Goal: Task Accomplishment & Management: Manage account settings

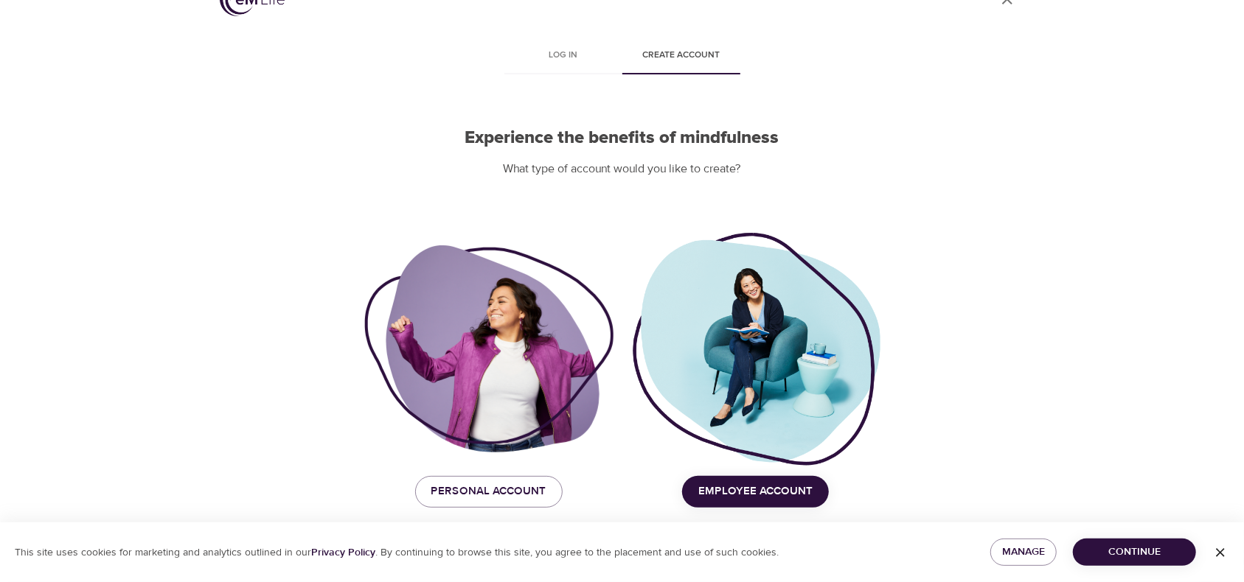
scroll to position [37, 0]
click at [1218, 553] on icon "button" at bounding box center [1220, 552] width 9 height 9
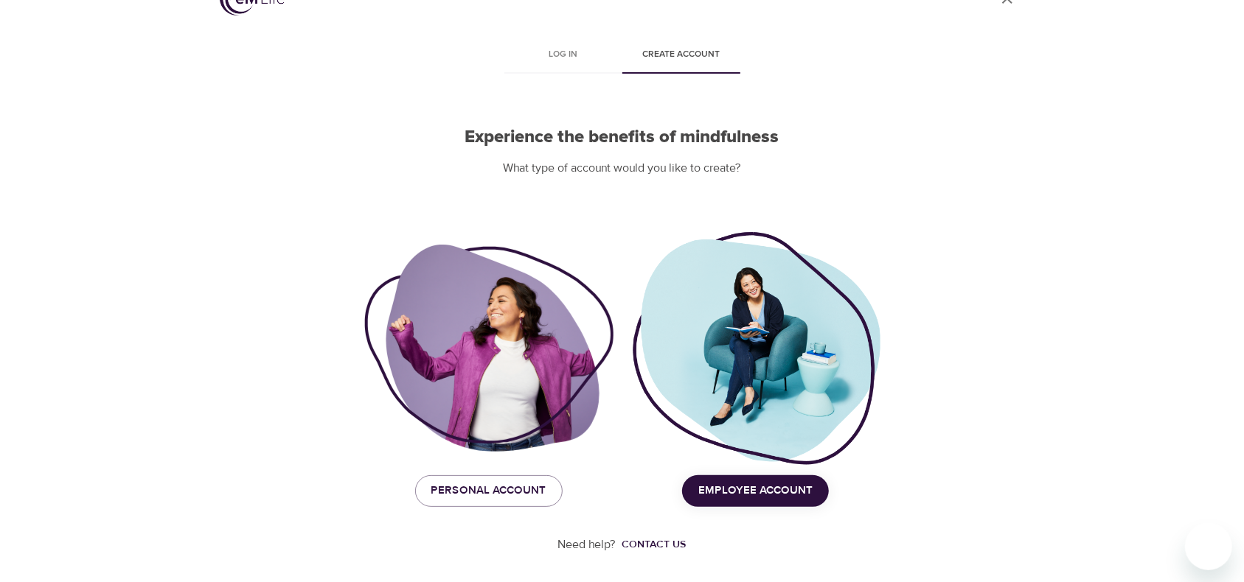
click at [734, 497] on span "Employee Account" at bounding box center [755, 490] width 114 height 19
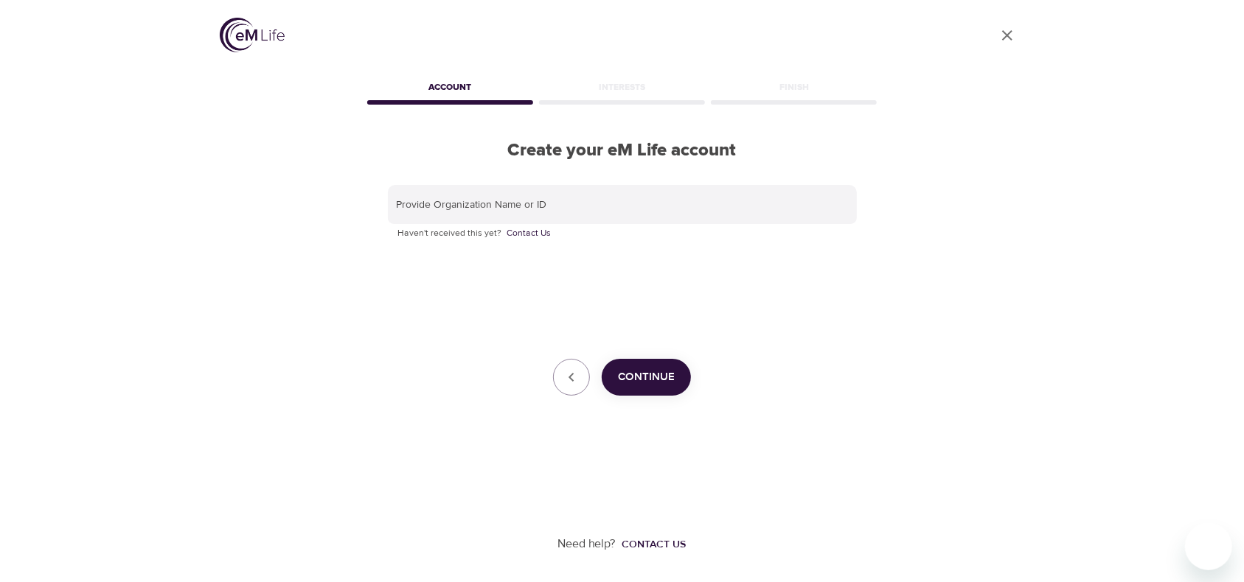
scroll to position [0, 0]
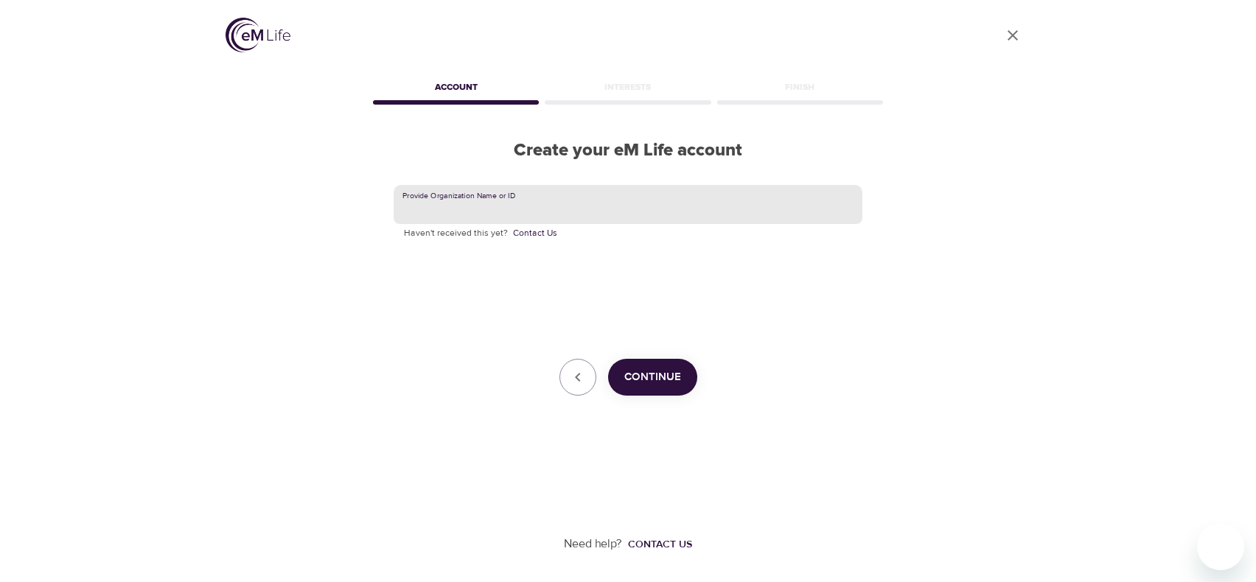
click at [460, 201] on input "text" at bounding box center [628, 205] width 469 height 40
click at [571, 375] on icon "button" at bounding box center [578, 378] width 18 height 18
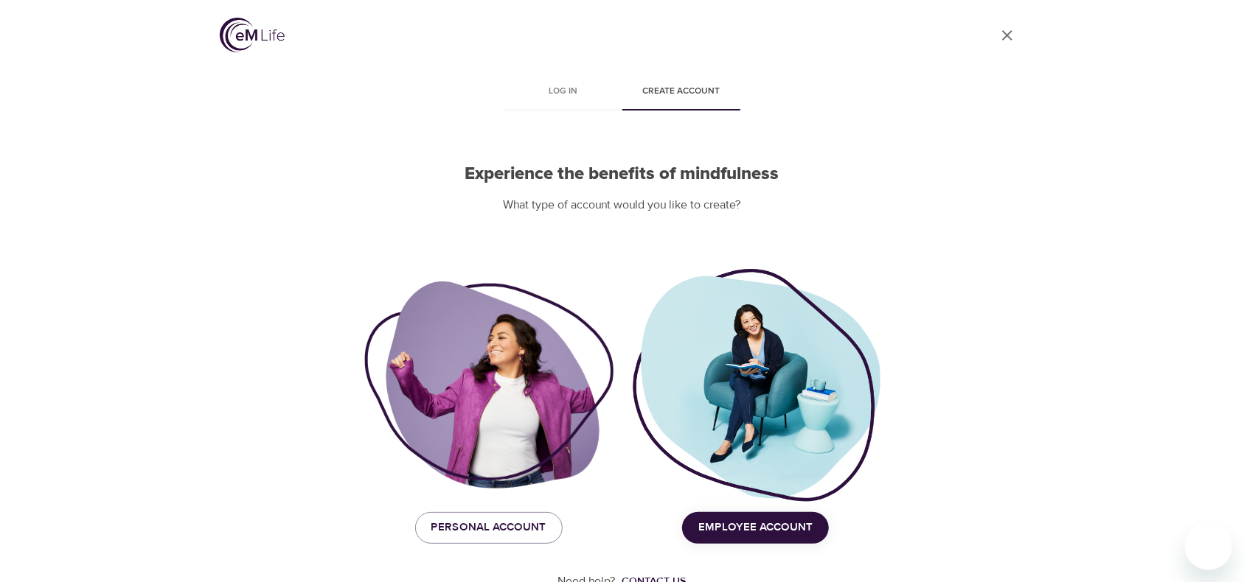
click at [479, 511] on div "Personal Account" at bounding box center [488, 527] width 267 height 49
click at [479, 521] on span "Personal Account" at bounding box center [488, 527] width 115 height 19
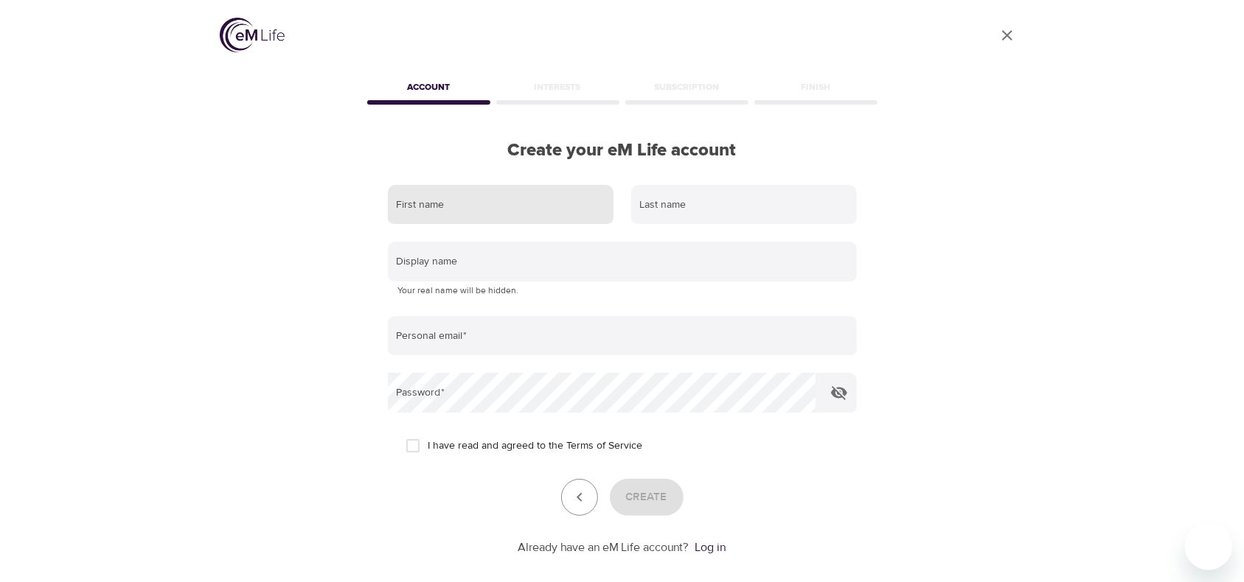
click at [460, 201] on input "text" at bounding box center [501, 205] width 226 height 40
type input "[PERSON_NAME]"
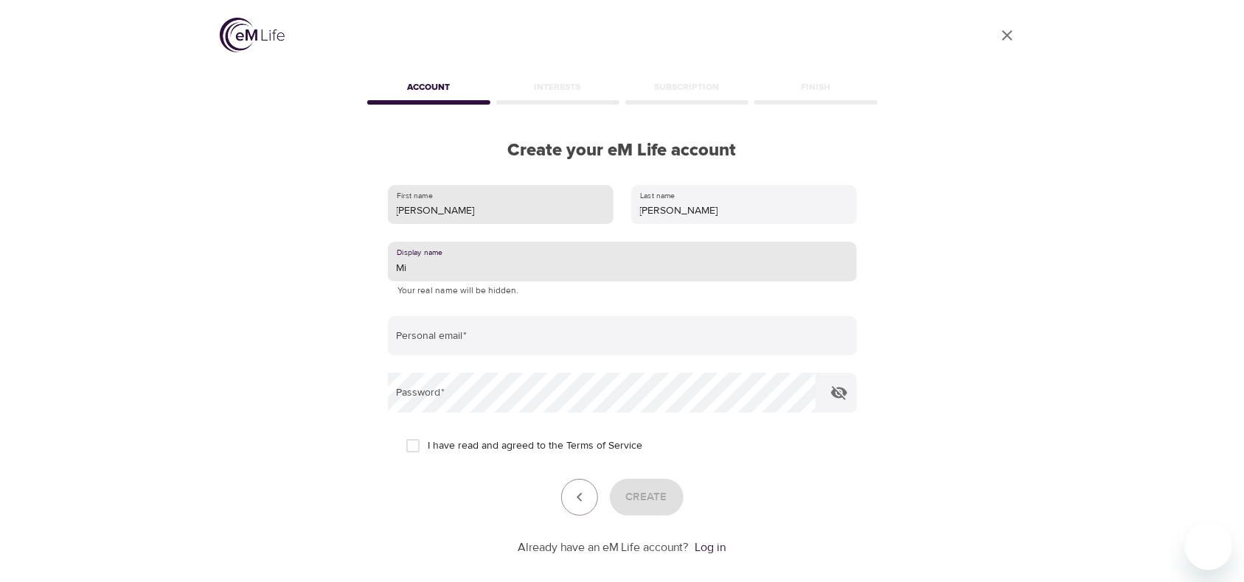
type input "M"
type input "[PERSON_NAME]"
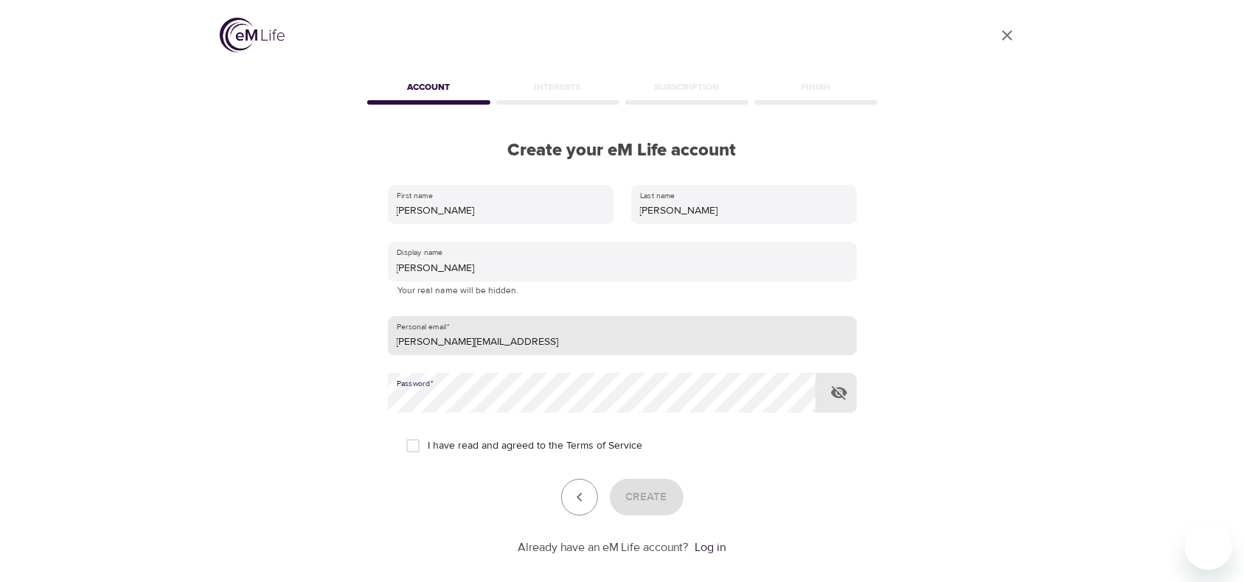
click at [614, 346] on input "[PERSON_NAME][EMAIL_ADDRESS]" at bounding box center [622, 336] width 469 height 40
type input "[PERSON_NAME][EMAIL_ADDRESS][DOMAIN_NAME]"
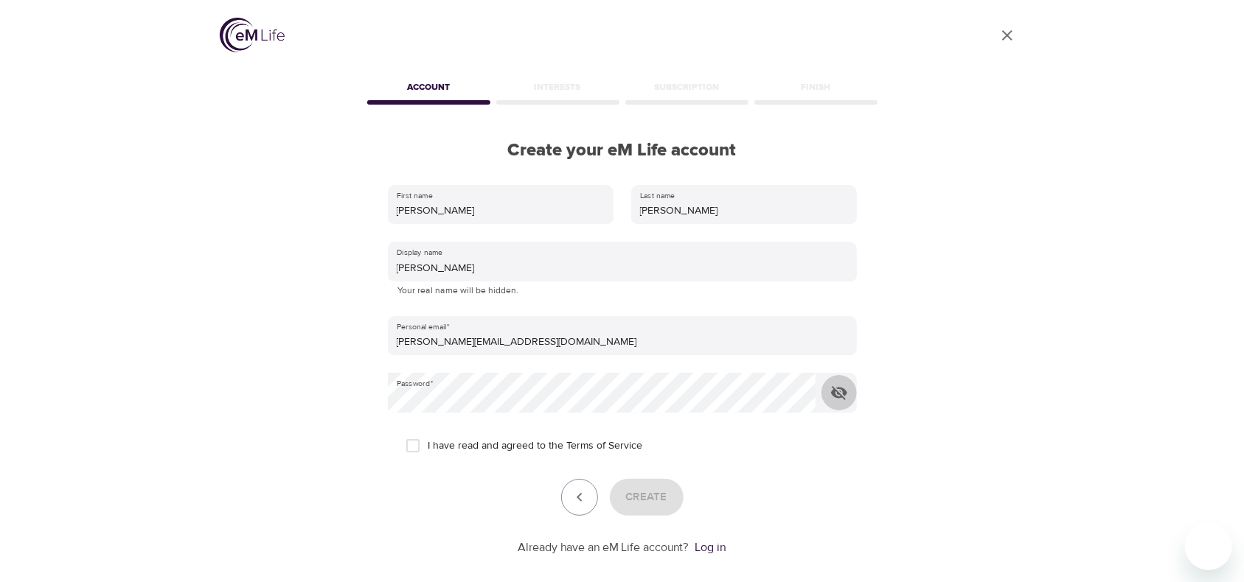
click at [410, 444] on input "I have read and agreed to the Terms of Service" at bounding box center [412, 445] width 31 height 31
checkbox input "true"
click at [638, 489] on span "Create" at bounding box center [646, 497] width 41 height 19
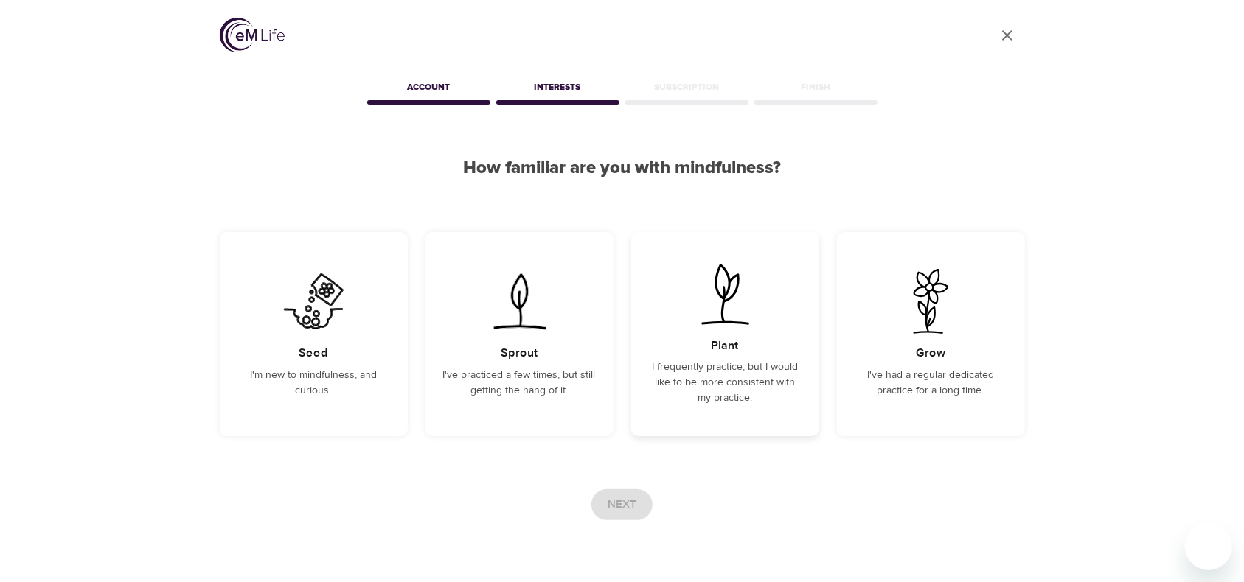
click at [719, 383] on p "I frequently practice, but I would like to be more consistent with my practice." at bounding box center [725, 383] width 153 height 46
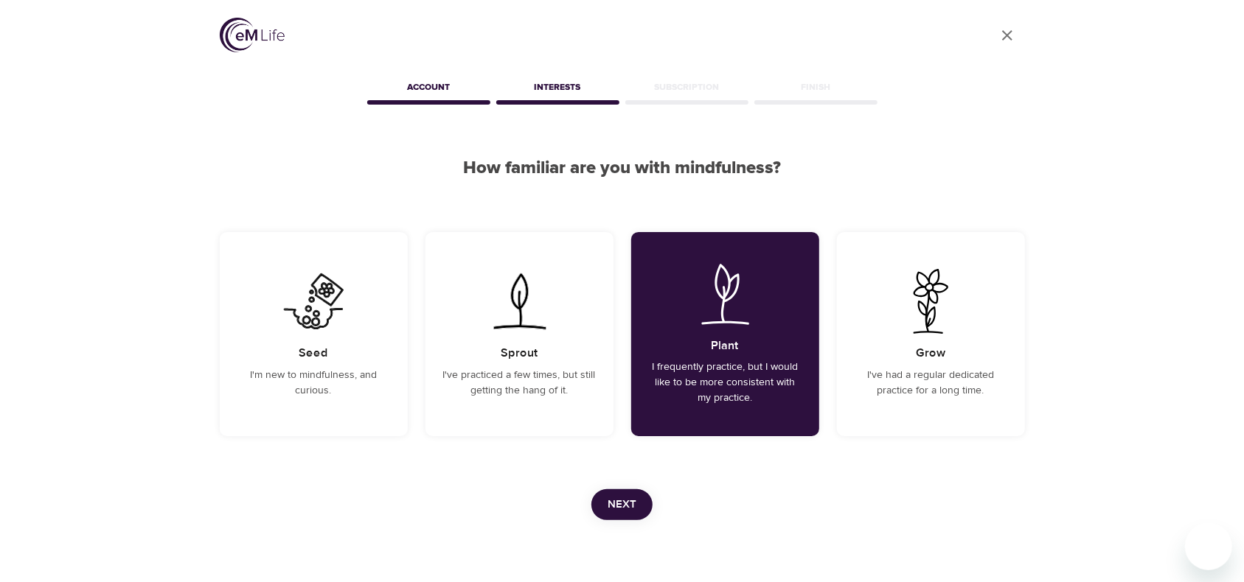
click at [611, 506] on span "Next" at bounding box center [621, 504] width 29 height 19
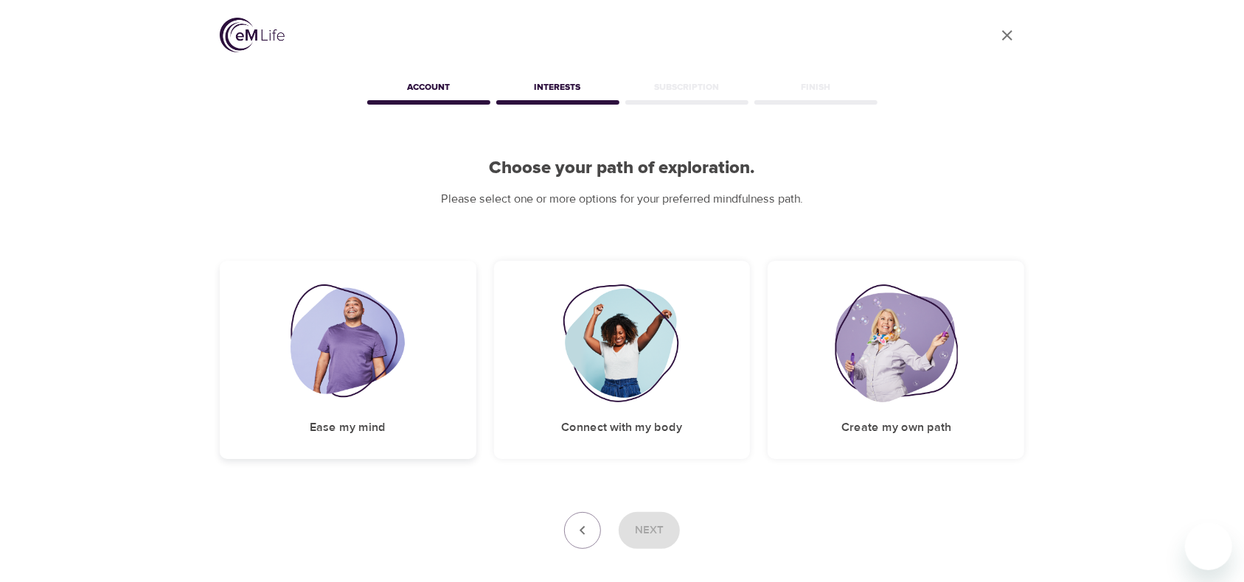
click at [326, 408] on div "Ease my mind" at bounding box center [348, 360] width 257 height 198
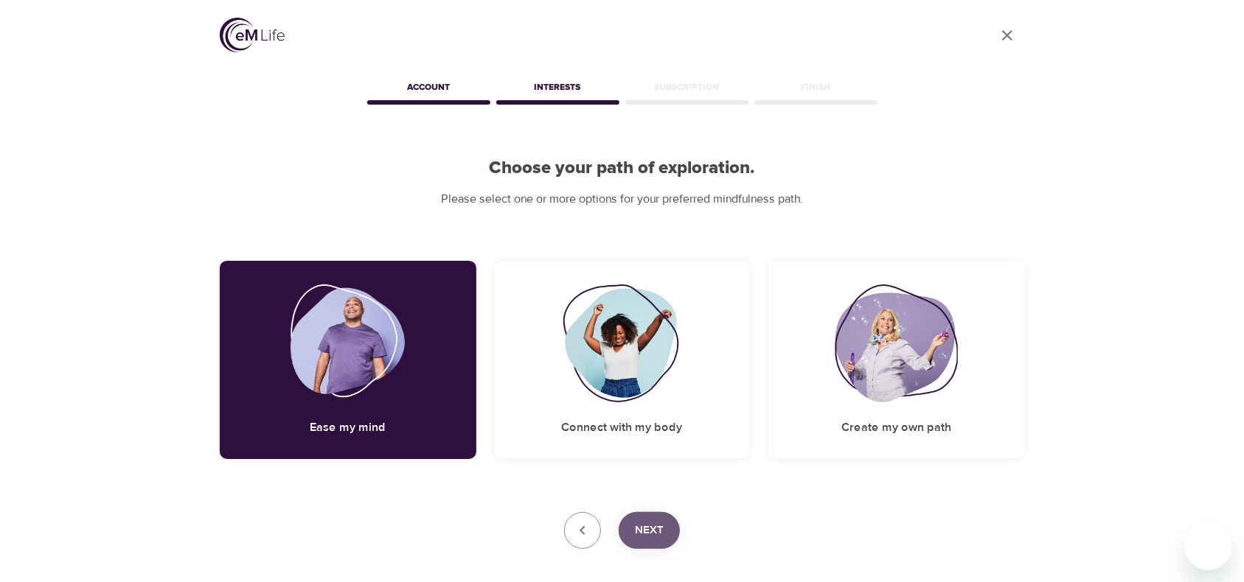
click at [639, 521] on span "Next" at bounding box center [649, 530] width 29 height 19
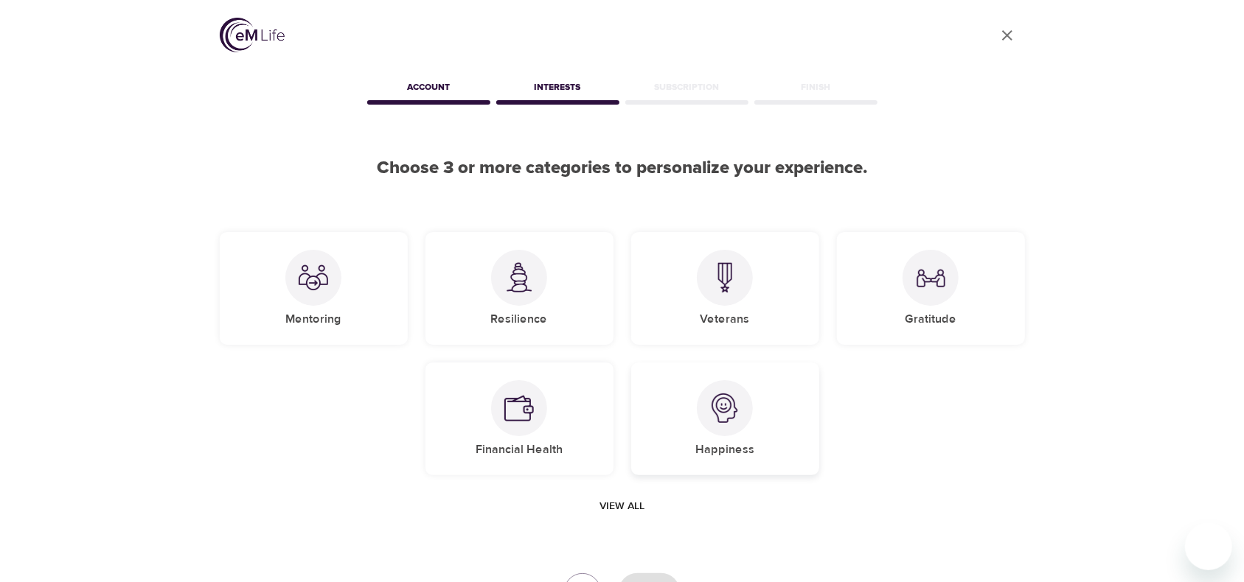
click at [719, 443] on h5 "Happiness" at bounding box center [724, 449] width 59 height 15
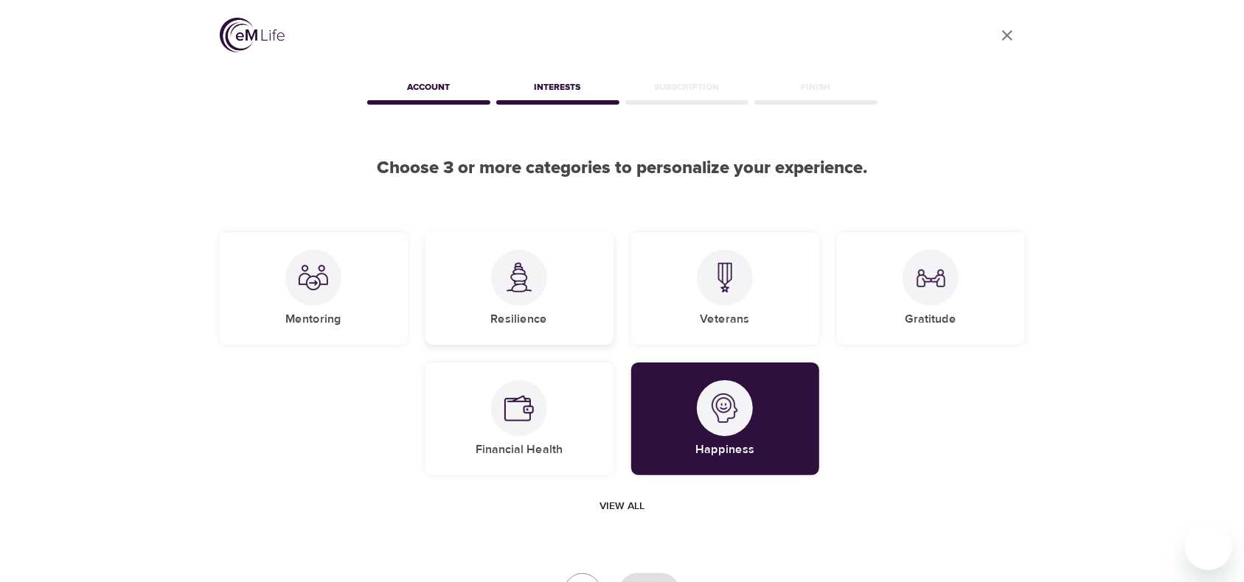
click at [456, 300] on div "Resilience" at bounding box center [519, 288] width 188 height 113
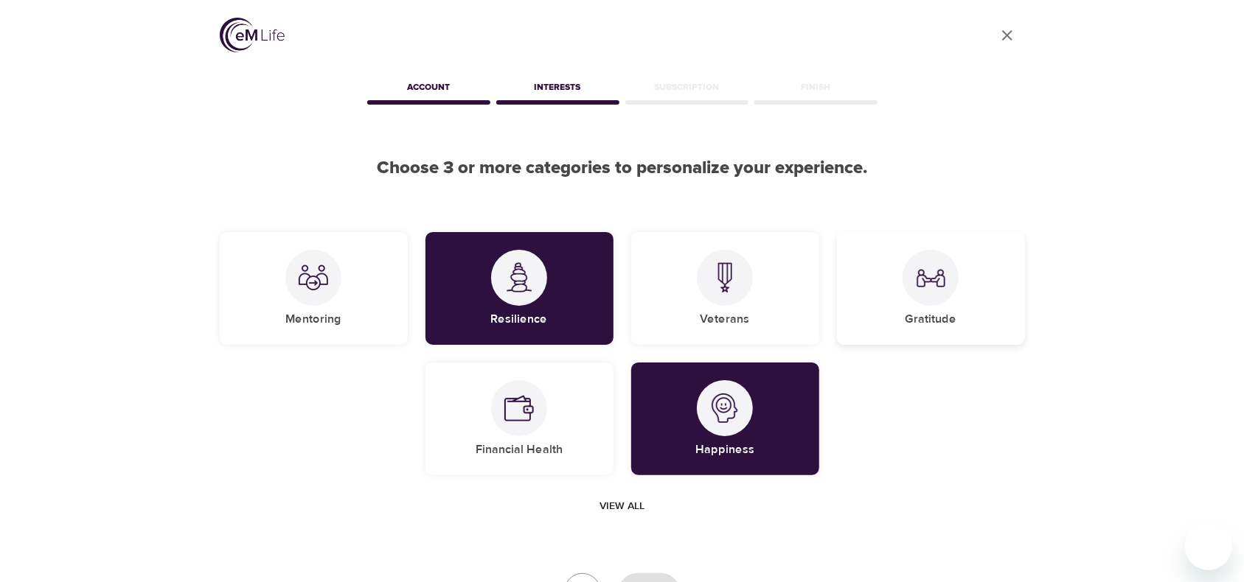
click at [931, 300] on div at bounding box center [930, 278] width 56 height 56
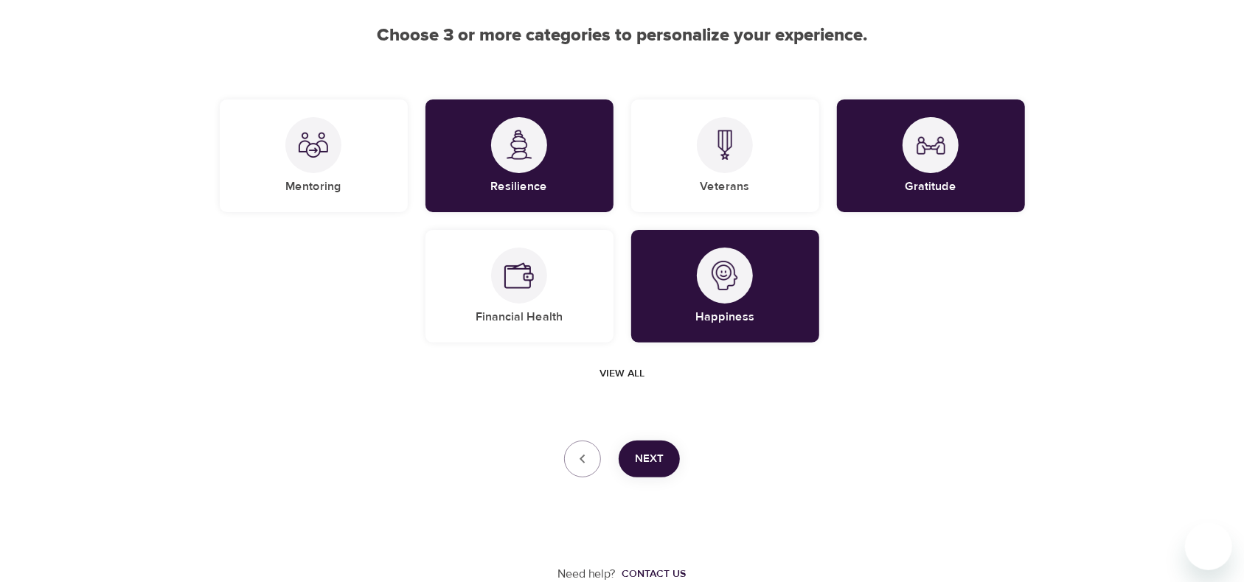
click at [653, 461] on span "Next" at bounding box center [649, 459] width 29 height 19
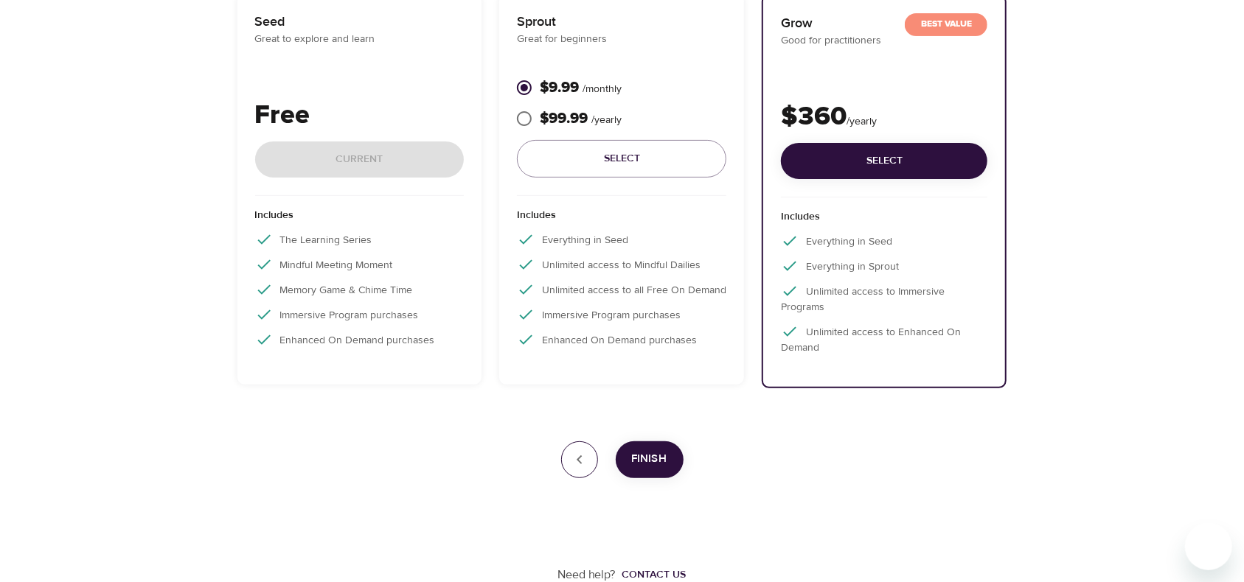
click at [563, 462] on button "button" at bounding box center [579, 460] width 37 height 37
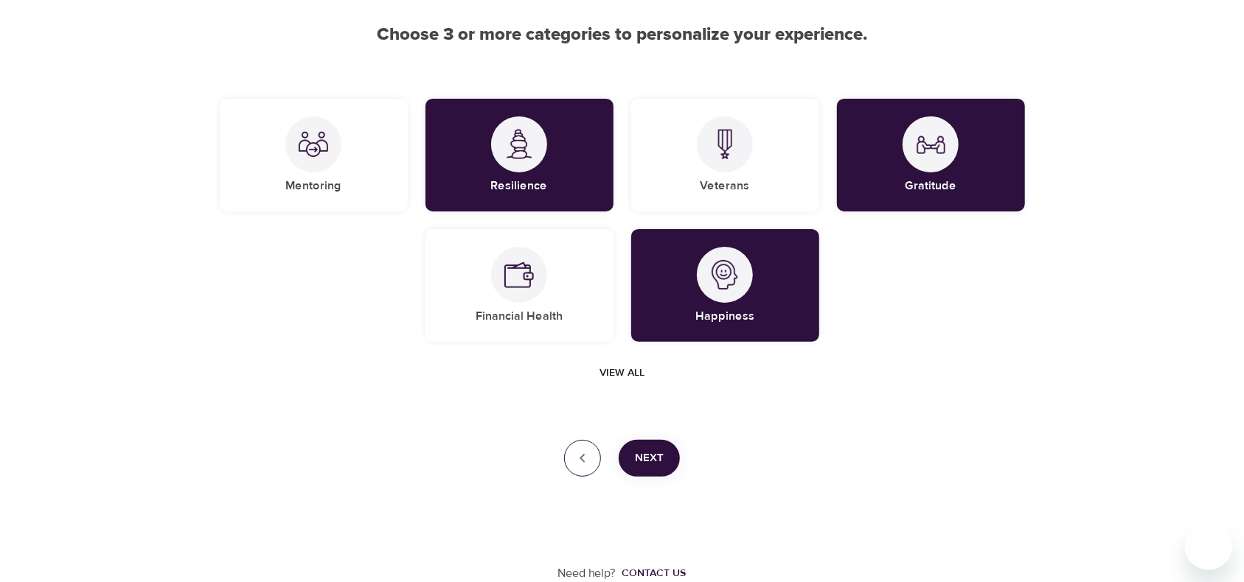
scroll to position [133, 0]
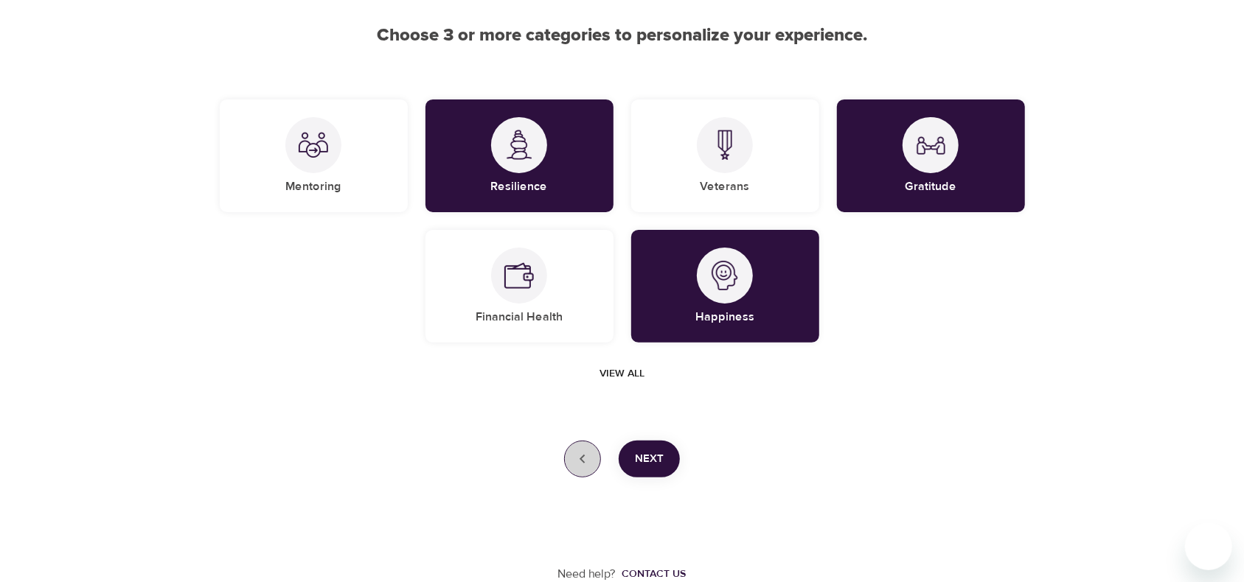
click at [571, 462] on button "button" at bounding box center [582, 459] width 37 height 37
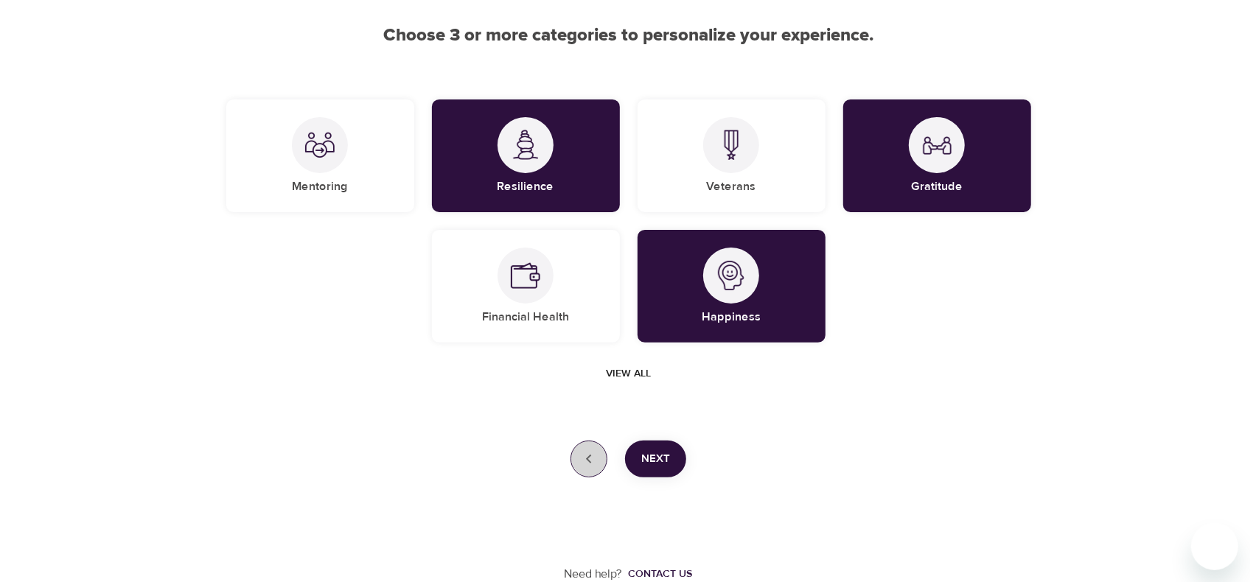
scroll to position [0, 0]
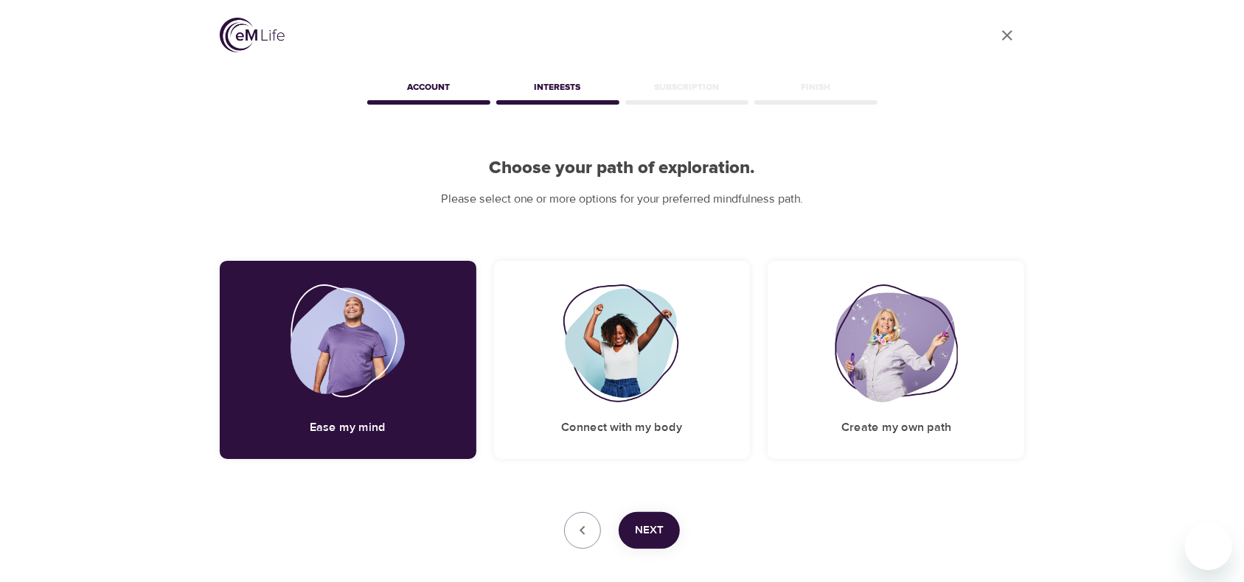
click at [586, 509] on div "User Profile Account Interests Subscription Finish Choose your path of explorat…" at bounding box center [622, 327] width 840 height 655
click at [594, 534] on button "button" at bounding box center [582, 530] width 37 height 37
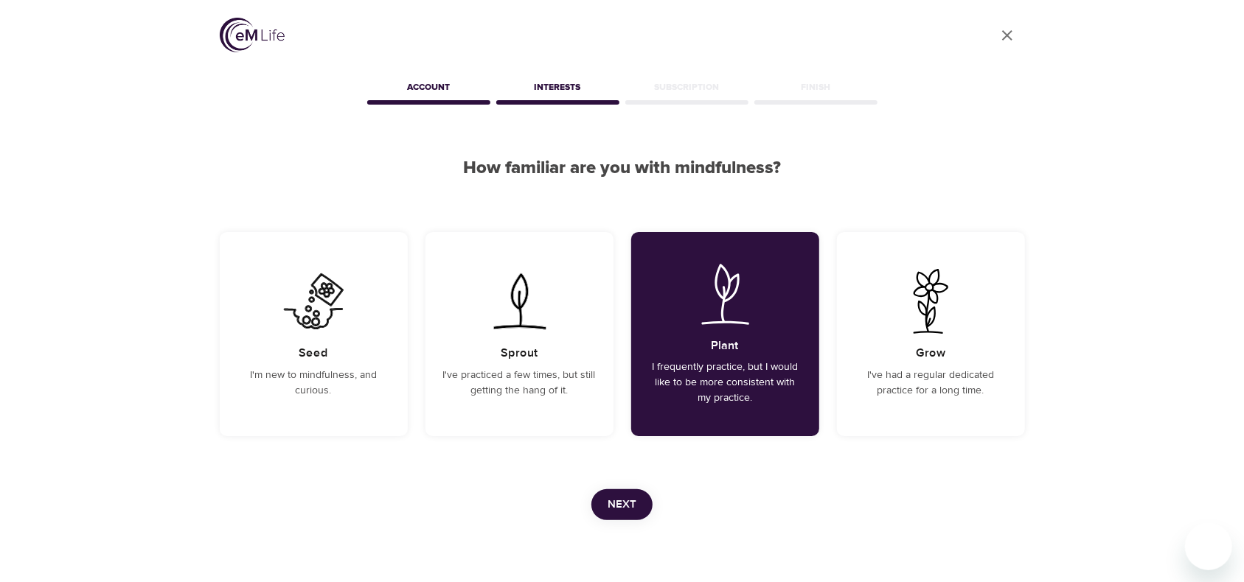
click at [593, 534] on div "Need help? Contact us" at bounding box center [622, 572] width 805 height 105
click at [998, 30] on icon "User Profile" at bounding box center [1007, 36] width 18 height 18
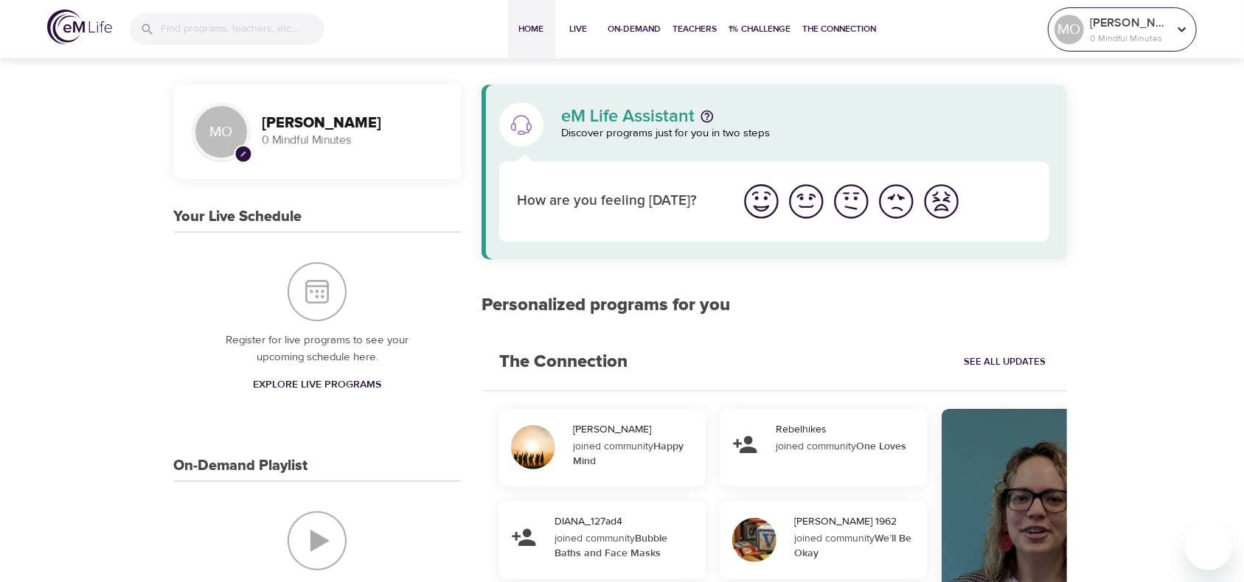
click at [1097, 21] on p "[PERSON_NAME]" at bounding box center [1128, 23] width 78 height 18
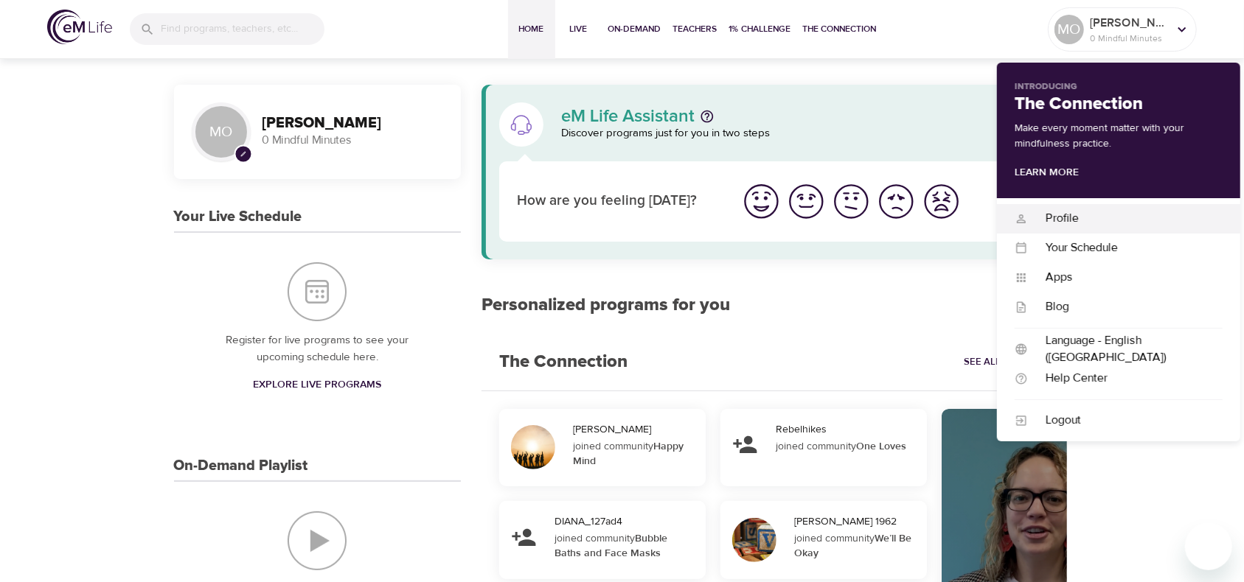
click at [1067, 232] on div "Profile Profile" at bounding box center [1118, 218] width 243 height 29
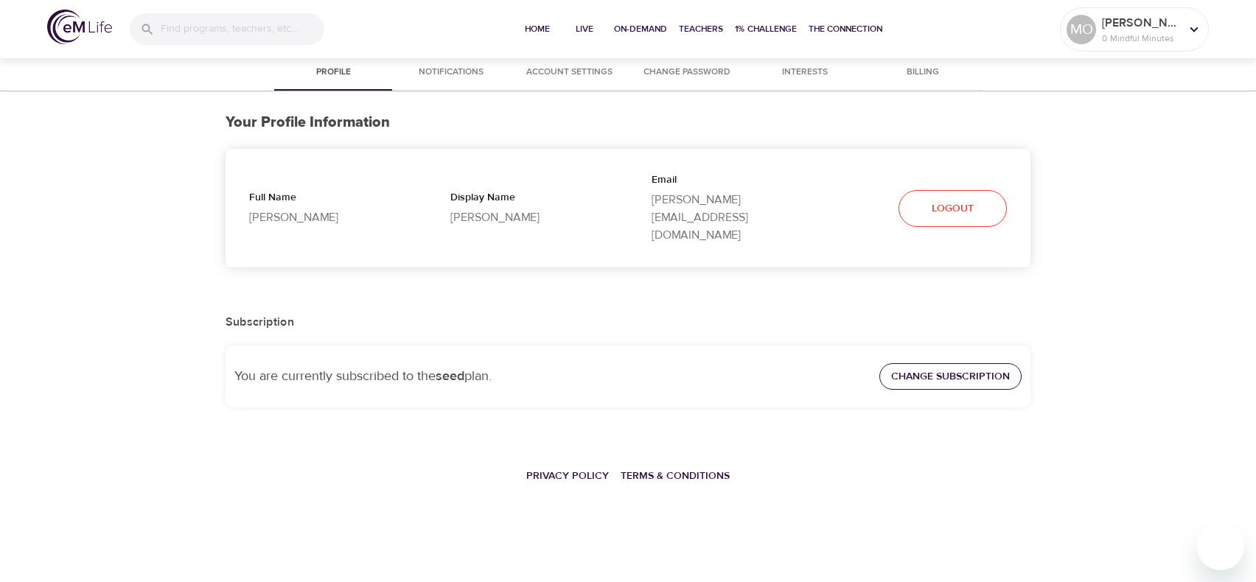
click at [956, 368] on span "Change Subscription" at bounding box center [950, 377] width 119 height 18
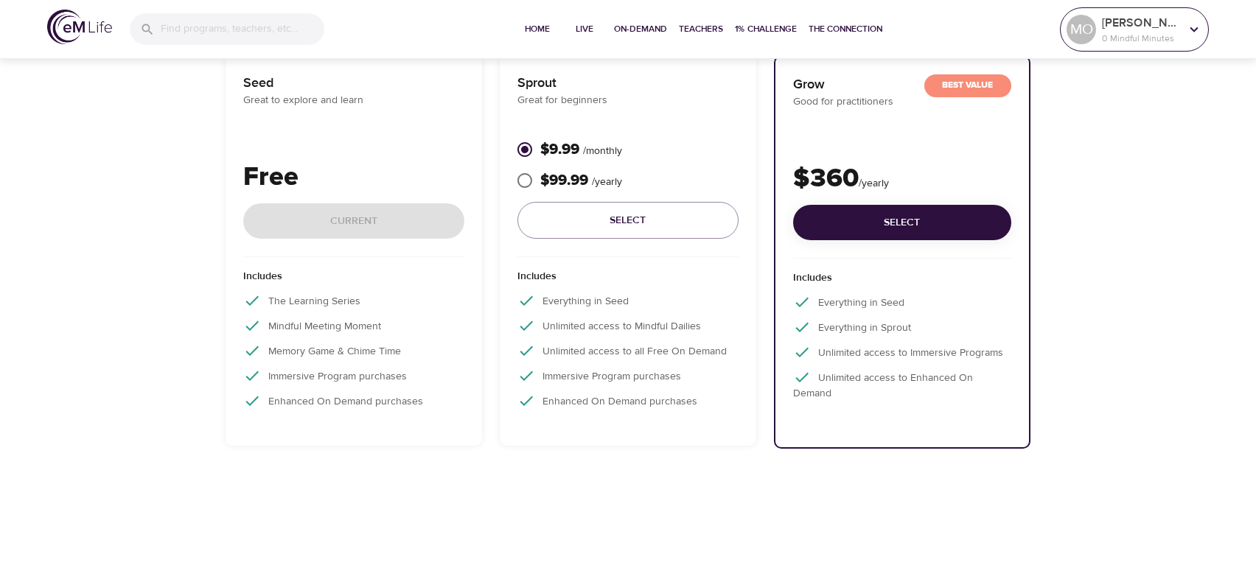
click at [1187, 32] on icon at bounding box center [1194, 29] width 16 height 16
